Goal: Information Seeking & Learning: Learn about a topic

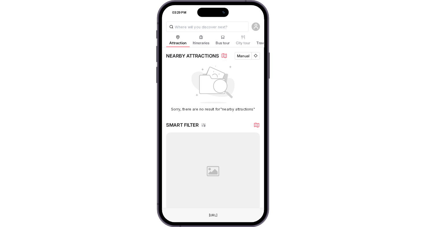
click at [256, 124] on icon "button" at bounding box center [256, 125] width 6 height 6
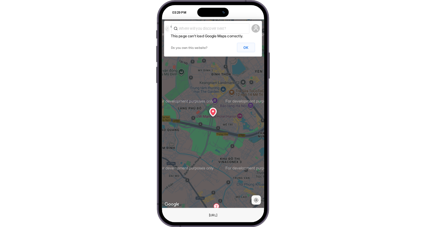
click at [242, 47] on button "OK" at bounding box center [246, 48] width 18 height 10
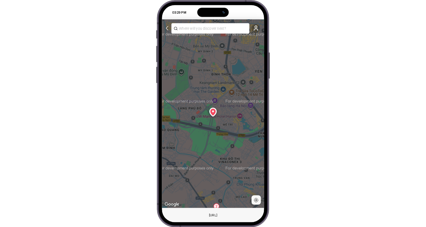
click at [315, 58] on div "03:29 PM Attraction Itineraries Bus tour City tour Travel Blog NEARBY ATTRACTIO…" at bounding box center [213, 113] width 426 height 227
click at [321, 52] on div "03:29 PM Attraction Itineraries Bus tour City tour Travel Blog NEARBY ATTRACTIO…" at bounding box center [213, 113] width 426 height 227
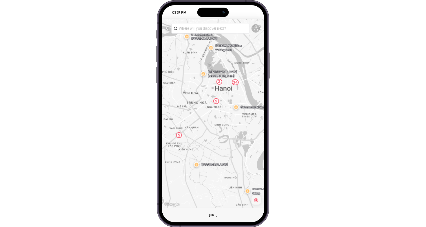
click at [285, 65] on div "03:37 PM Attraction Itineraries Bus tour City tour Travel Blog NEARBY ATTRACTIO…" at bounding box center [213, 113] width 426 height 227
